Goal: Information Seeking & Learning: Find specific fact

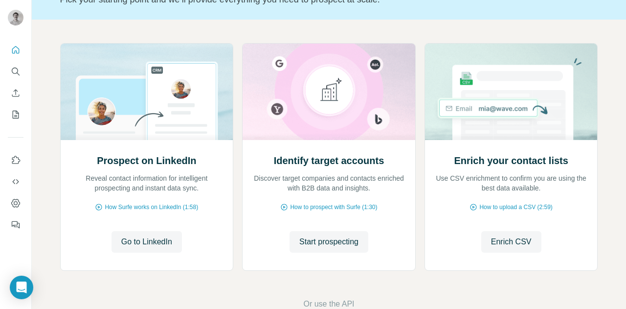
scroll to position [98, 0]
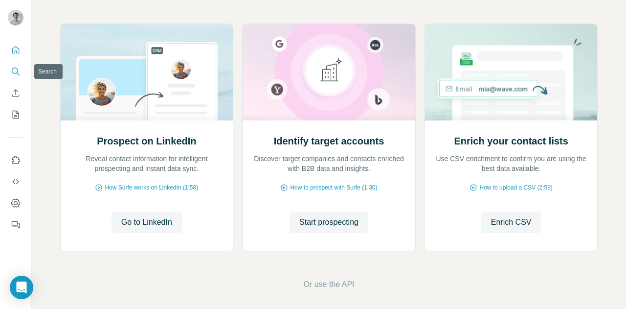
click at [16, 80] on button "Search" at bounding box center [16, 72] width 16 height 18
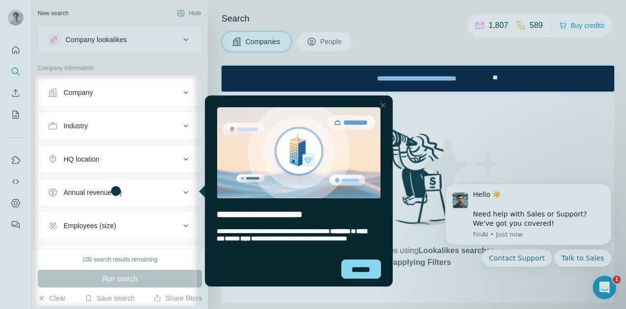
click at [110, 78] on div "Company" at bounding box center [120, 92] width 164 height 28
click at [366, 266] on div "******" at bounding box center [361, 268] width 40 height 19
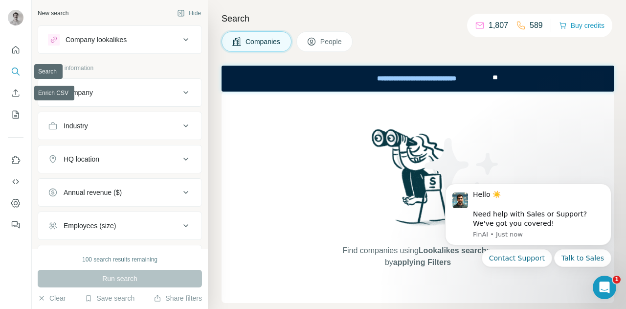
click at [117, 45] on div at bounding box center [313, 39] width 626 height 78
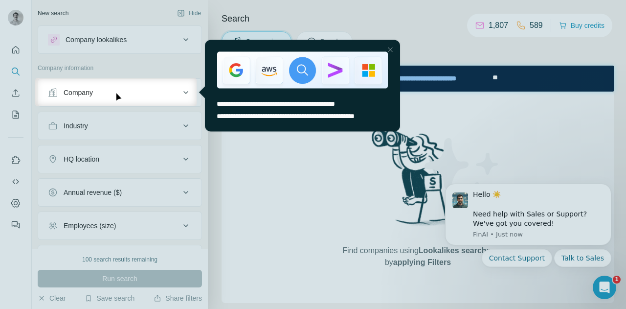
click at [132, 42] on div at bounding box center [313, 39] width 626 height 78
drag, startPoint x: 399, startPoint y: 49, endPoint x: 393, endPoint y: 49, distance: 5.4
click at [398, 49] on div "entering tooltip" at bounding box center [301, 69] width 195 height 61
click at [392, 49] on div "Close Step" at bounding box center [390, 50] width 12 height 12
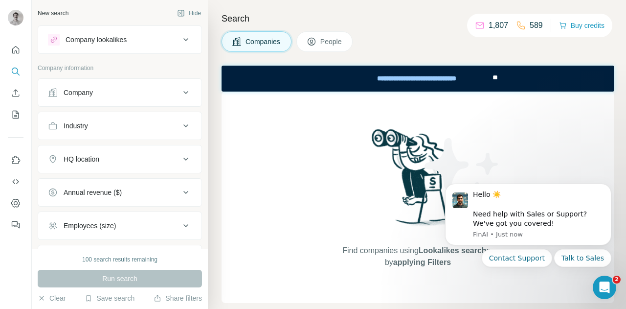
click at [115, 25] on div "New search Hide Company lookalikes Company information Company Industry HQ loca…" at bounding box center [120, 124] width 176 height 248
click at [112, 40] on div "Company lookalikes" at bounding box center [96, 40] width 61 height 10
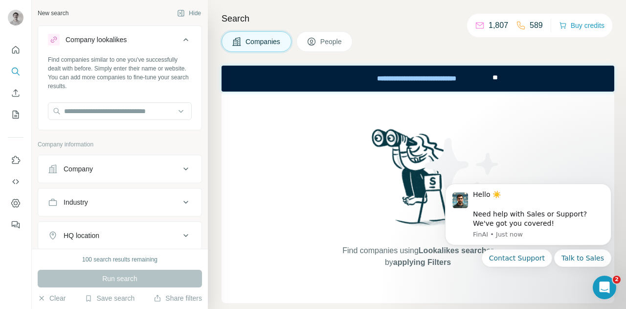
click at [112, 40] on div "Company lookalikes" at bounding box center [96, 40] width 61 height 10
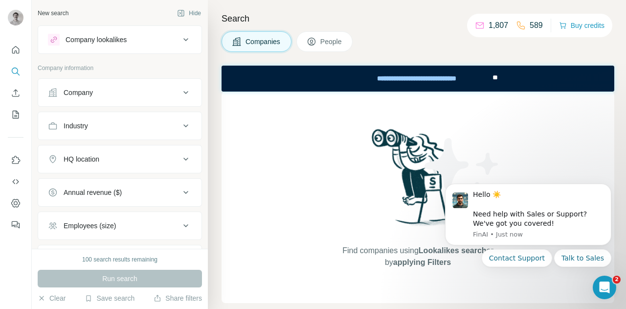
click at [98, 92] on div "Company" at bounding box center [114, 93] width 132 height 10
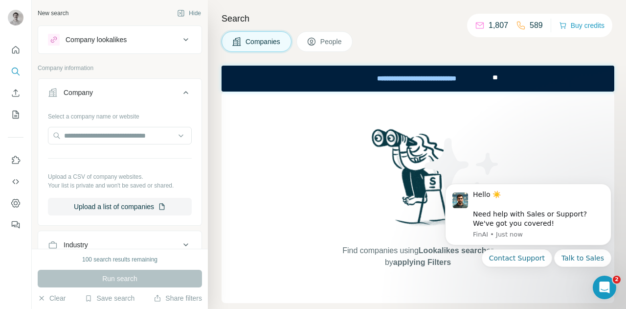
click at [98, 92] on div "Company" at bounding box center [114, 93] width 132 height 10
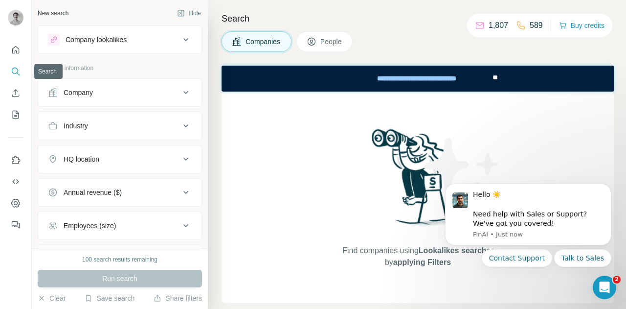
click at [19, 66] on button "Search" at bounding box center [16, 72] width 16 height 18
click at [322, 48] on button "People" at bounding box center [324, 41] width 57 height 21
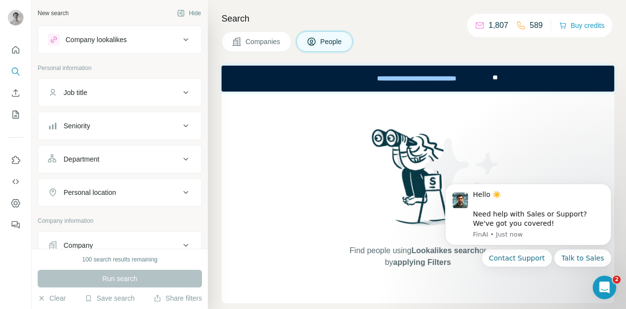
click at [333, 197] on div "Find people using Lookalikes search or by applying Filters" at bounding box center [418, 196] width 176 height 211
click at [112, 42] on div "Company lookalikes" at bounding box center [96, 40] width 61 height 10
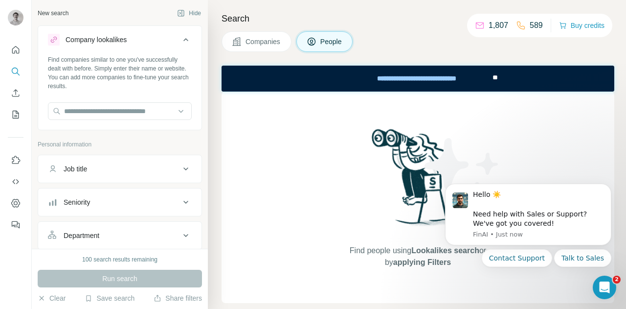
click at [112, 42] on div "Company lookalikes" at bounding box center [96, 40] width 61 height 10
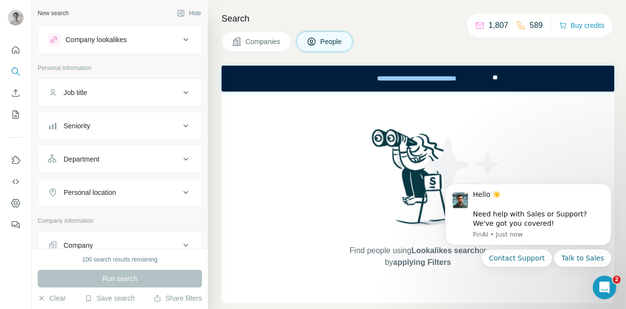
click at [93, 96] on div "Job title" at bounding box center [114, 93] width 132 height 10
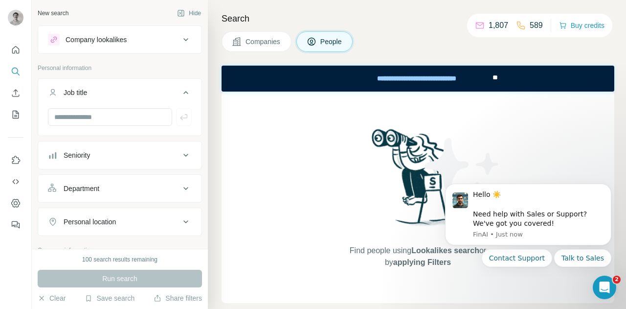
click at [95, 142] on div "Seniority" at bounding box center [120, 155] width 164 height 28
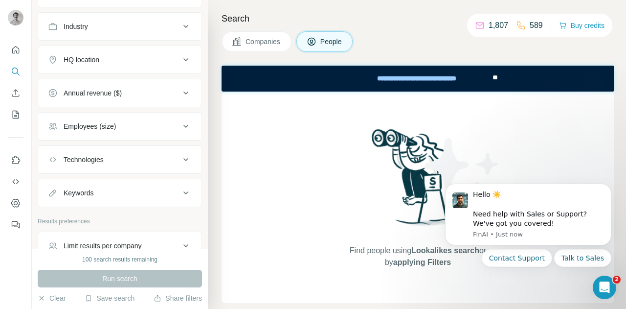
scroll to position [333, 0]
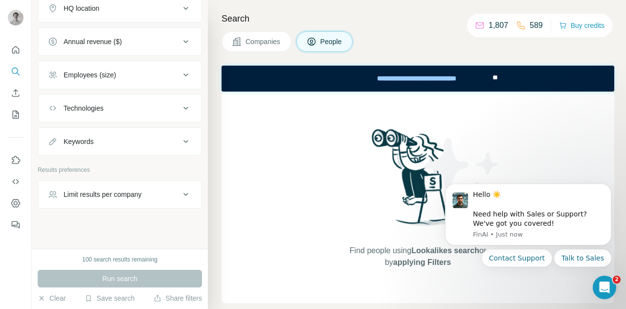
click at [115, 138] on div "Keywords" at bounding box center [114, 141] width 132 height 10
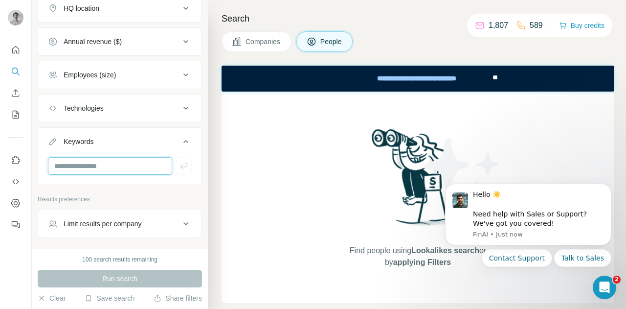
click at [109, 157] on input "text" at bounding box center [110, 166] width 124 height 18
paste input "**********"
type input "**********"
click at [176, 157] on button "button" at bounding box center [184, 166] width 16 height 18
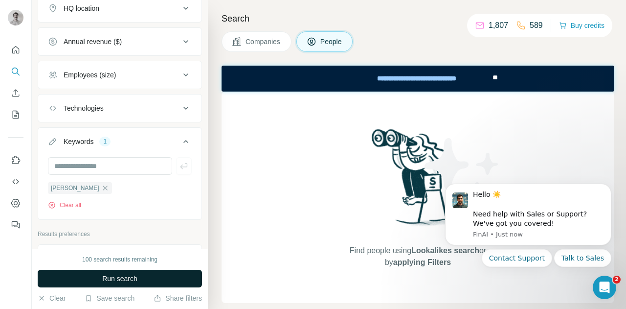
click at [134, 272] on button "Run search" at bounding box center [120, 279] width 164 height 18
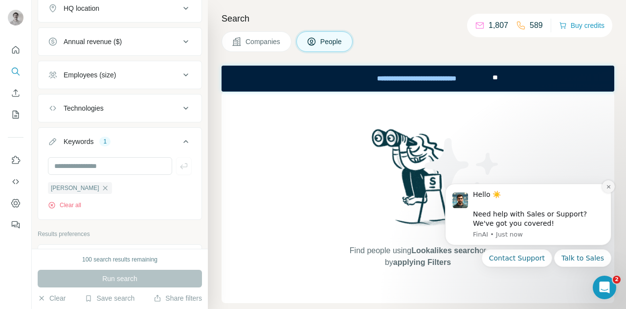
click at [606, 187] on icon "Dismiss notification" at bounding box center [608, 186] width 5 height 5
click at [75, 203] on button "Clear all" at bounding box center [64, 205] width 33 height 9
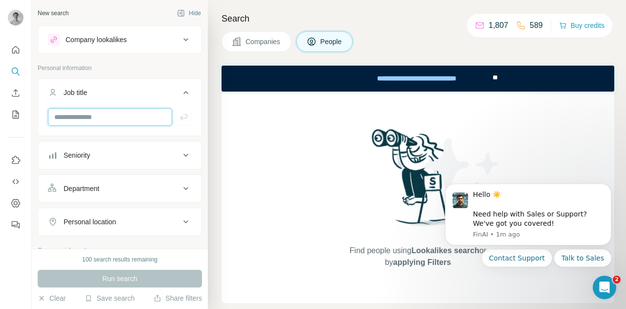
click at [91, 110] on input "text" at bounding box center [110, 117] width 124 height 18
type input "**********"
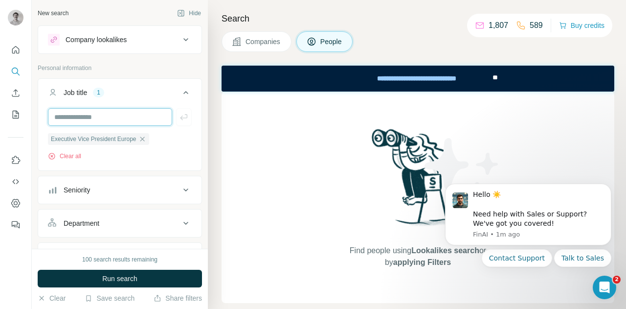
scroll to position [98, 0]
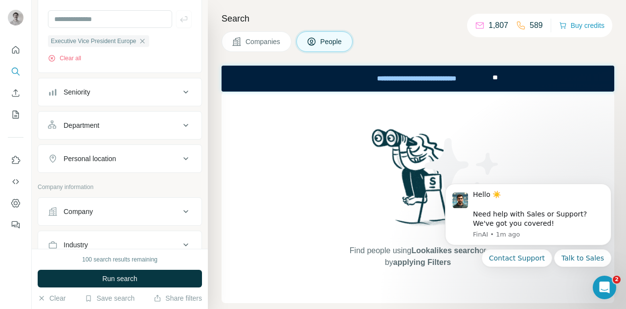
click at [120, 207] on div "Company" at bounding box center [114, 211] width 132 height 10
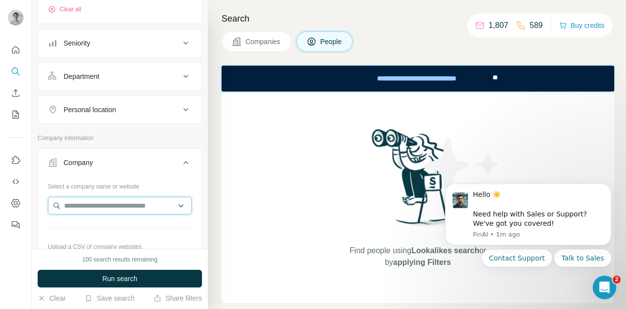
click at [118, 206] on input "text" at bounding box center [120, 206] width 144 height 18
click at [88, 201] on input "**********" at bounding box center [120, 206] width 144 height 18
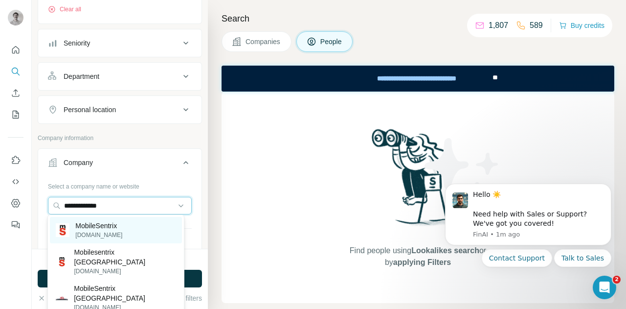
type input "**********"
click at [138, 225] on div "MobileSentrix [DOMAIN_NAME]" at bounding box center [116, 230] width 132 height 26
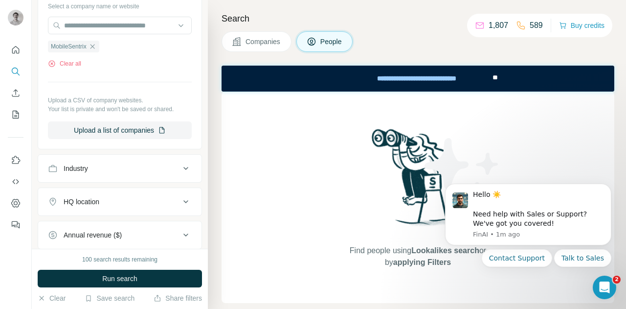
scroll to position [342, 0]
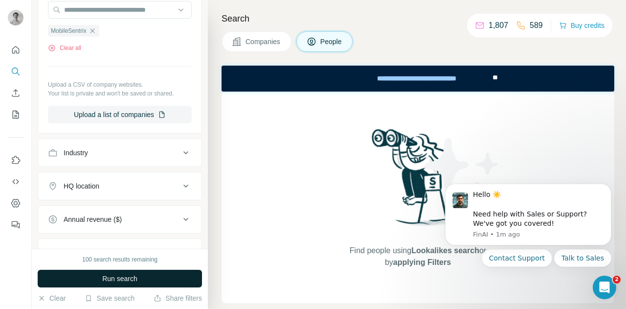
click at [127, 277] on span "Run search" at bounding box center [119, 278] width 35 height 10
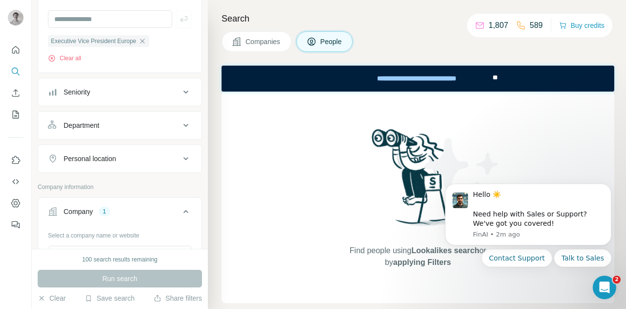
scroll to position [0, 0]
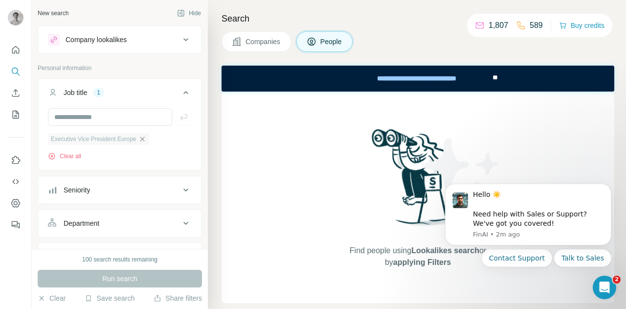
click at [146, 139] on icon "button" at bounding box center [142, 139] width 8 height 8
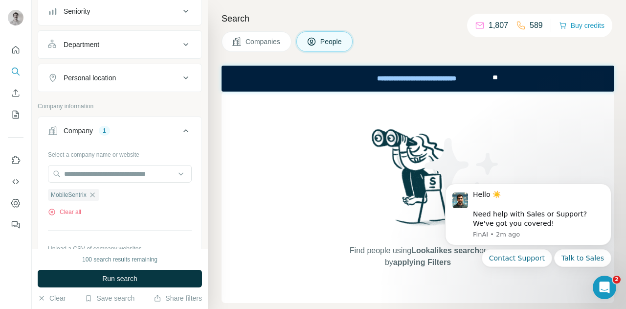
scroll to position [147, 0]
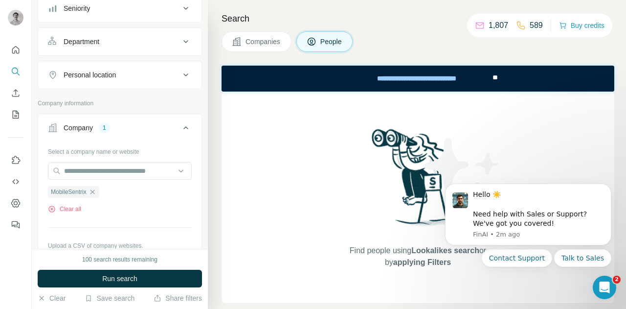
click at [119, 42] on div "Department" at bounding box center [114, 42] width 132 height 10
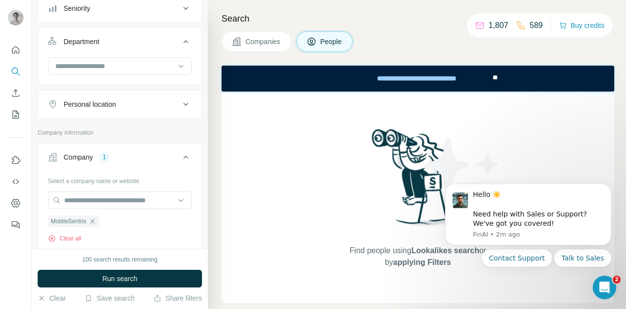
click at [143, 45] on div "Department" at bounding box center [114, 42] width 132 height 10
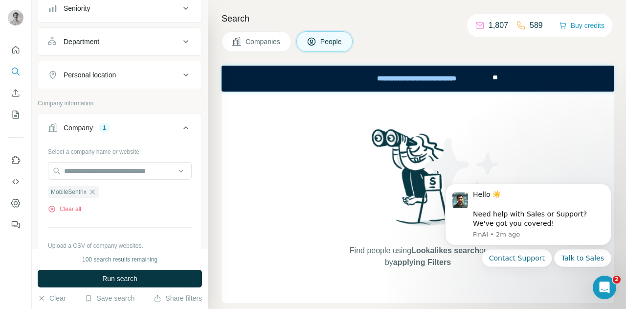
scroll to position [196, 0]
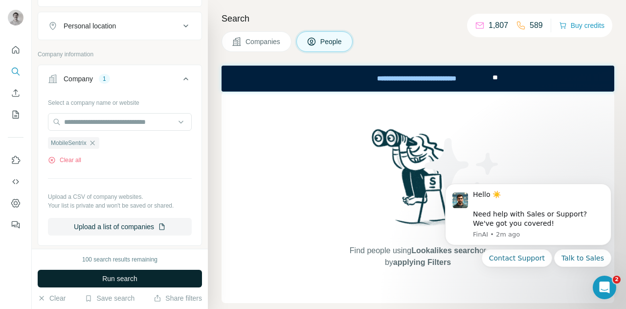
click at [130, 272] on button "Run search" at bounding box center [120, 279] width 164 height 18
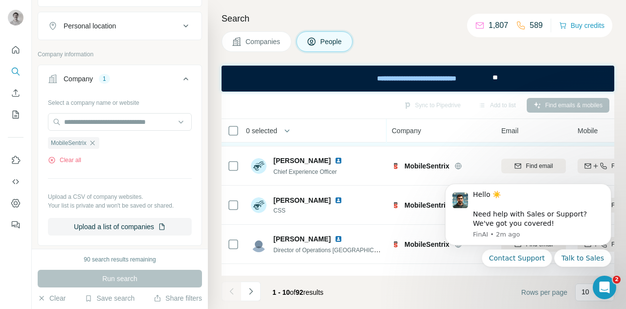
scroll to position [0, 0]
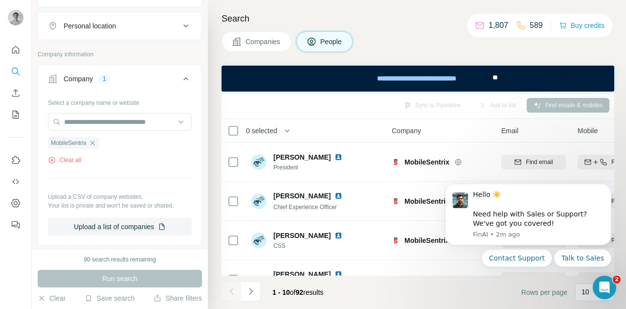
click at [482, 39] on div "Companies People" at bounding box center [418, 41] width 393 height 21
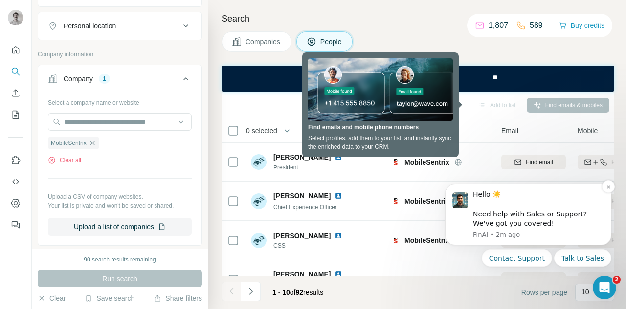
scroll to position [49, 0]
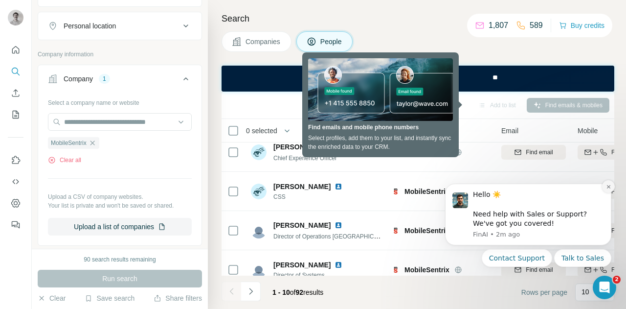
click at [607, 188] on icon "Dismiss notification" at bounding box center [608, 186] width 3 height 3
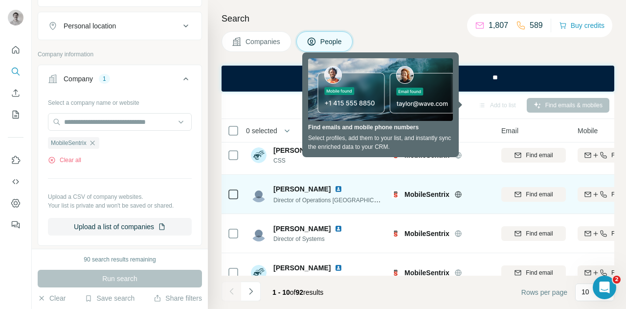
scroll to position [98, 0]
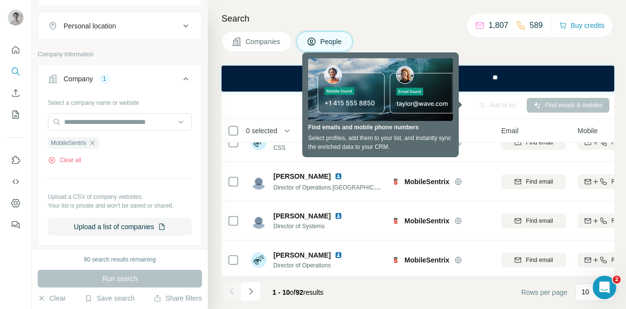
click at [431, 23] on h4 "Search" at bounding box center [418, 19] width 393 height 14
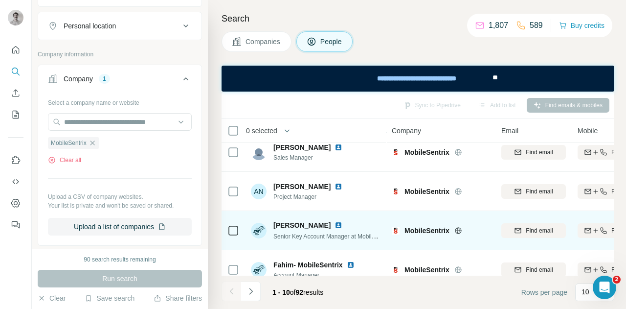
scroll to position [262, 0]
